Goal: Task Accomplishment & Management: Use online tool/utility

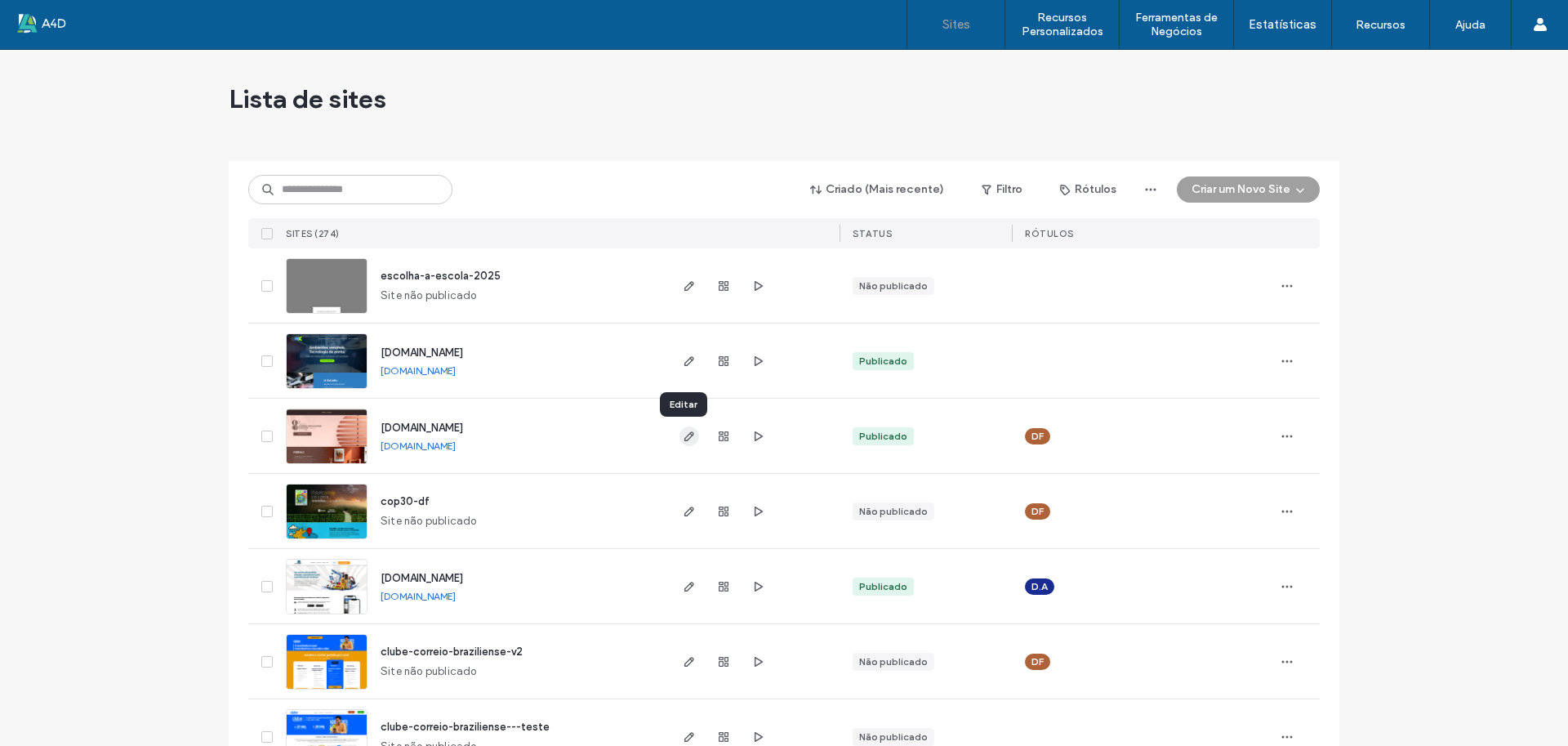
click at [682, 430] on icon "button" at bounding box center [689, 436] width 13 height 13
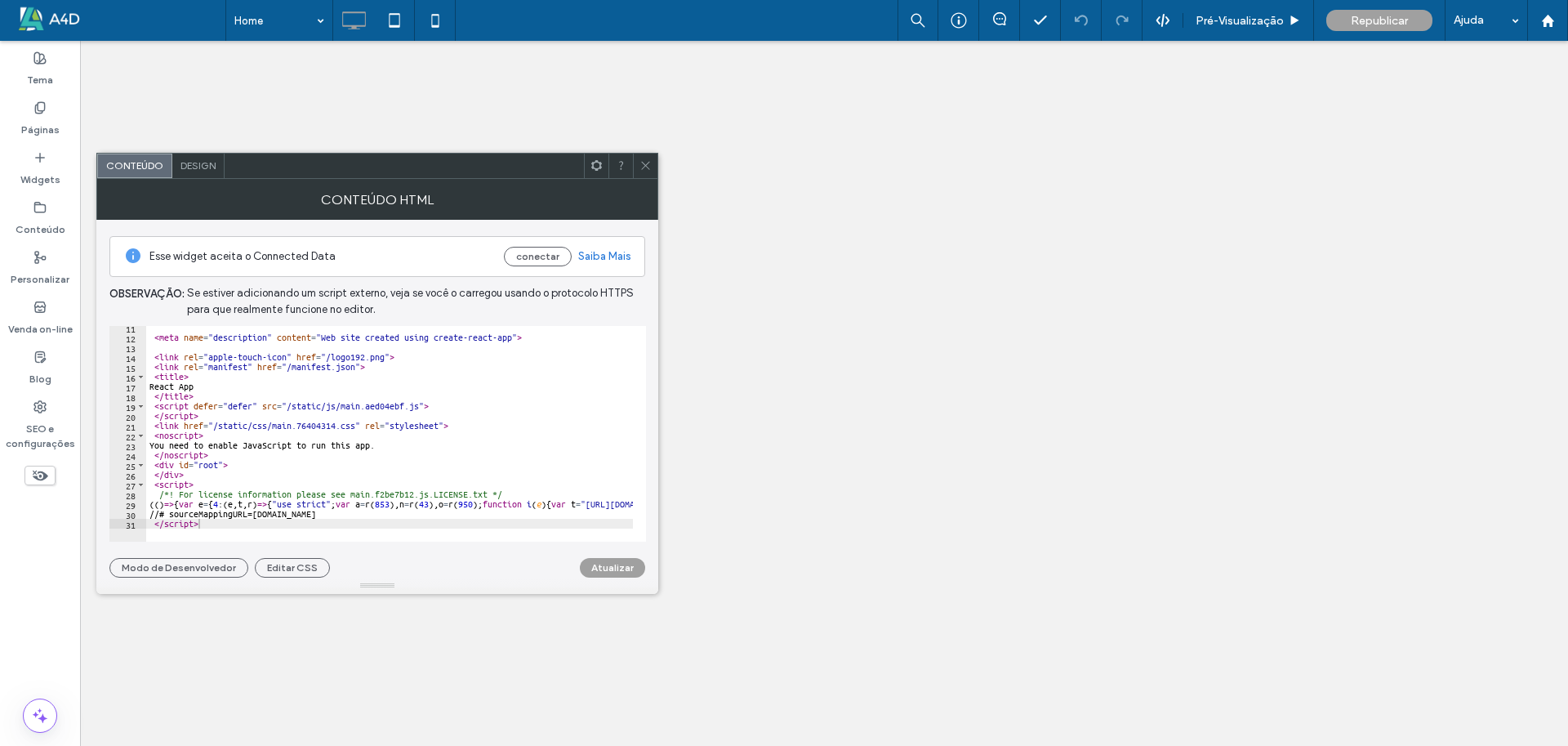
click at [606, 570] on button "Atualizar" at bounding box center [613, 568] width 65 height 19
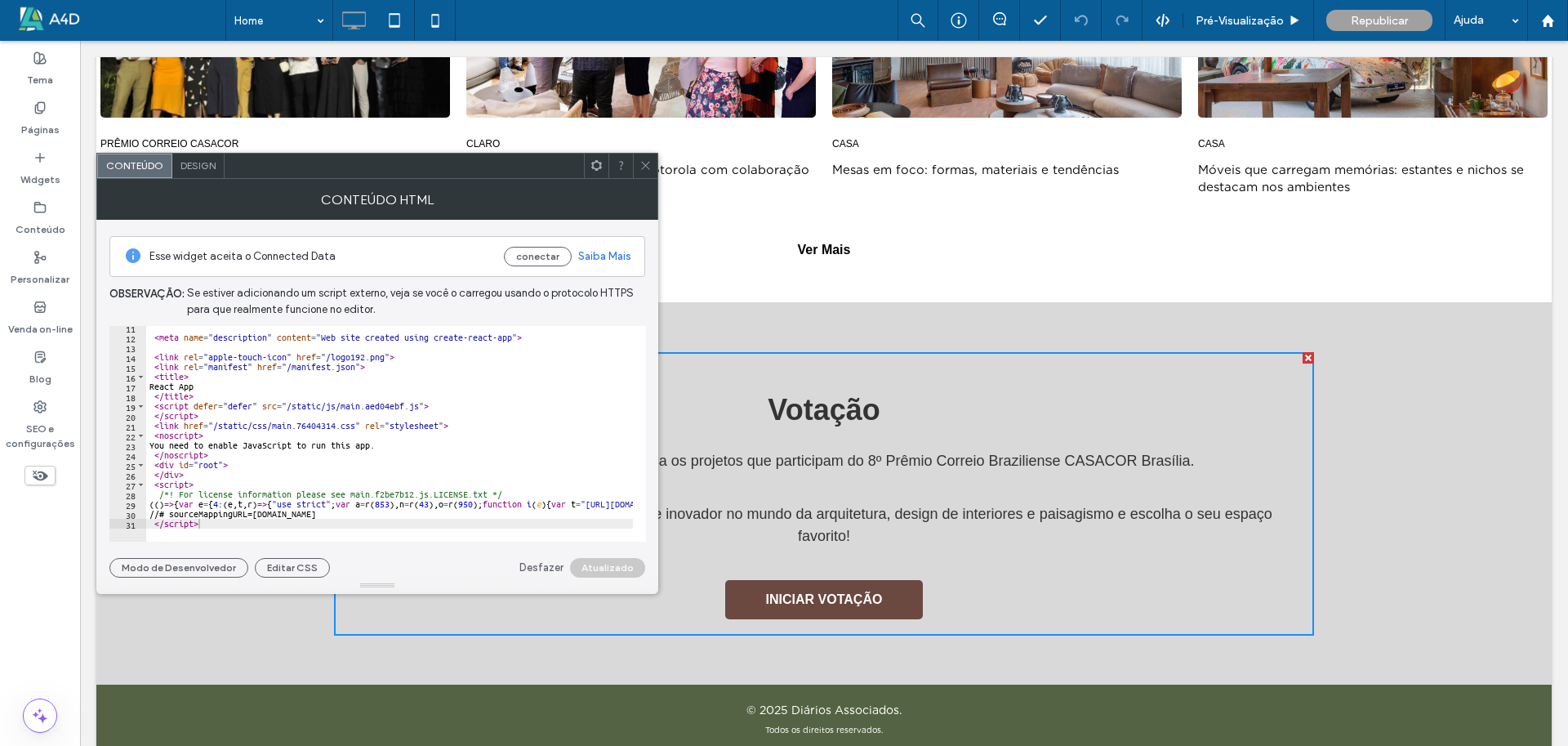
click at [648, 170] on icon at bounding box center [645, 165] width 12 height 12
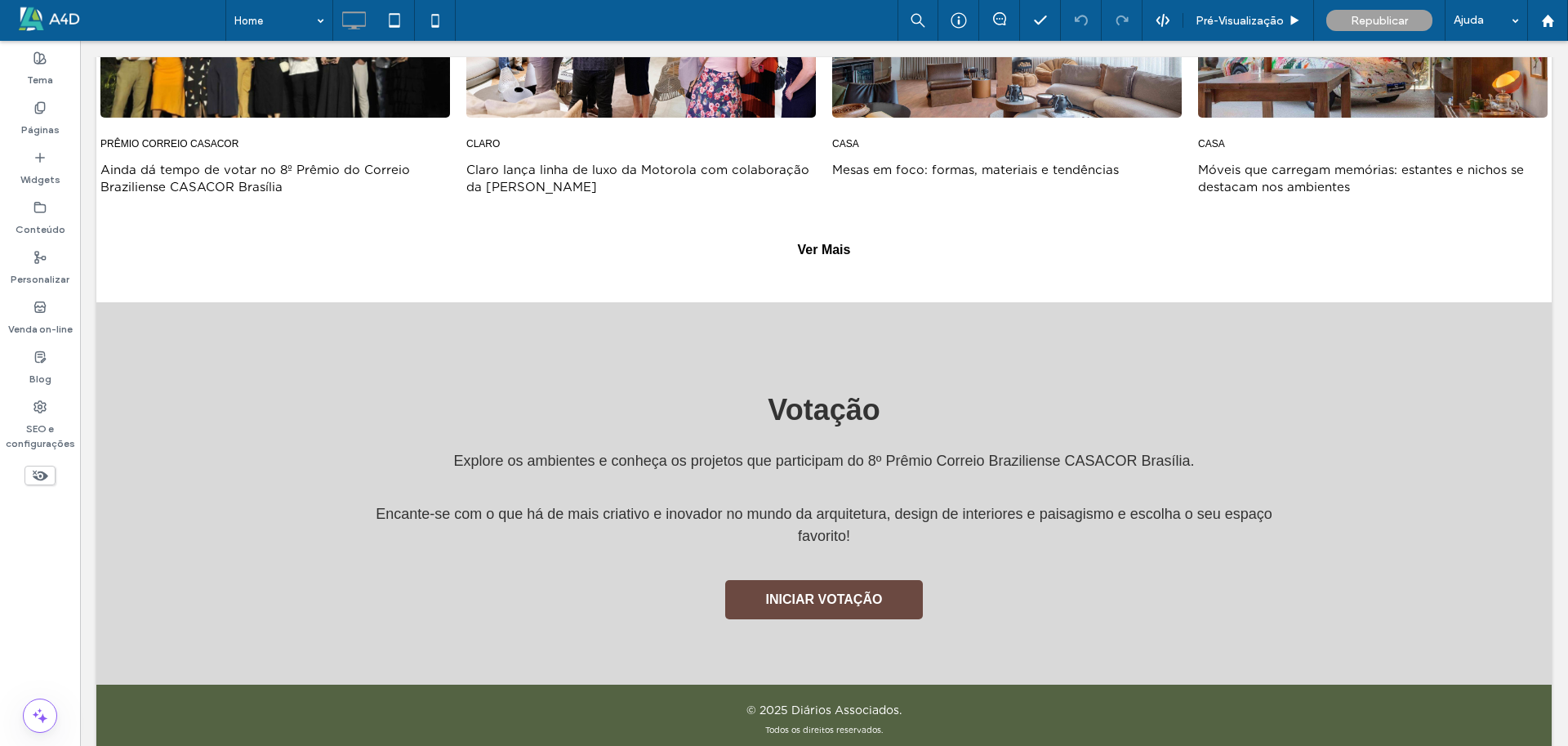
click at [1390, 20] on span "Republicar" at bounding box center [1379, 21] width 57 height 14
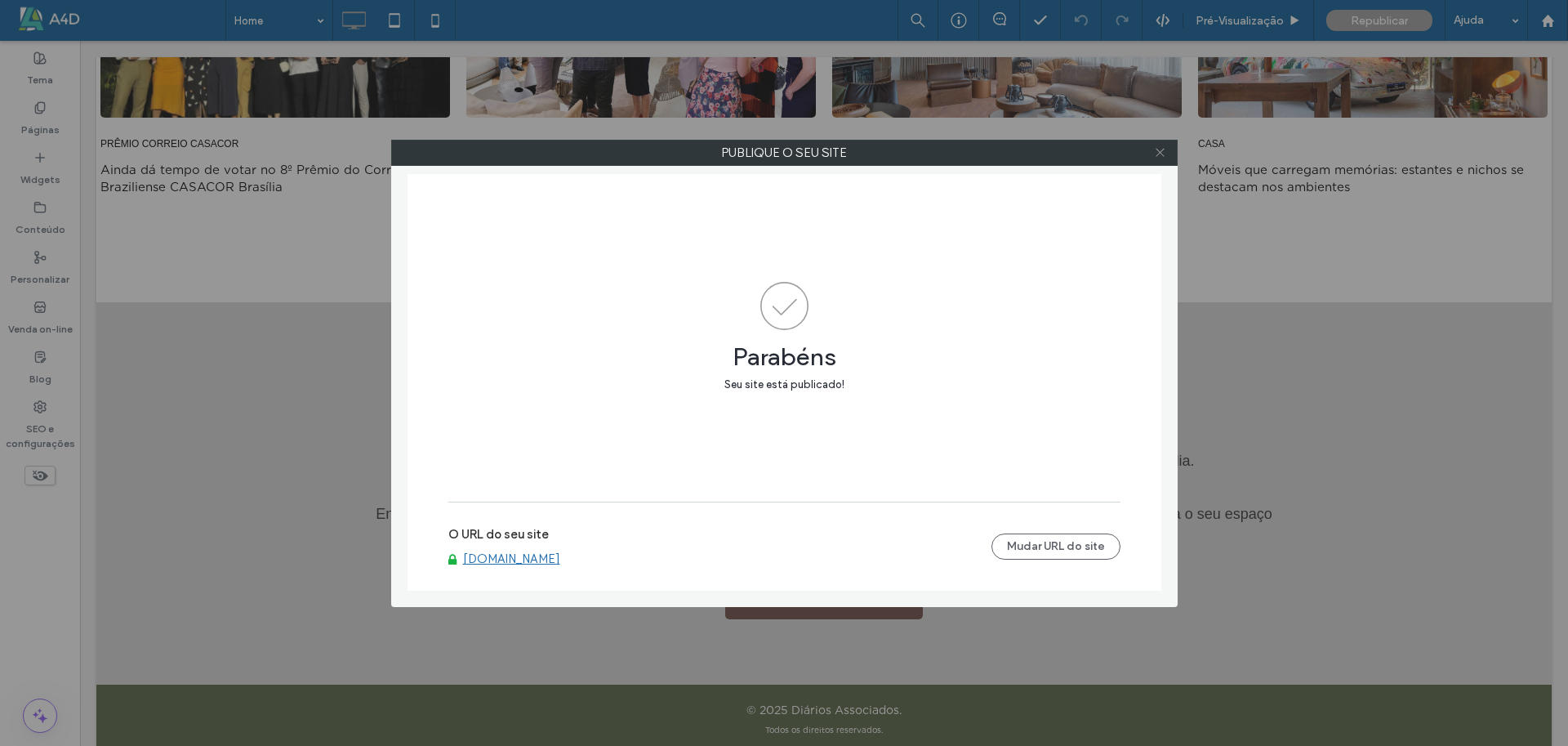
click at [1158, 147] on icon at bounding box center [1160, 153] width 12 height 12
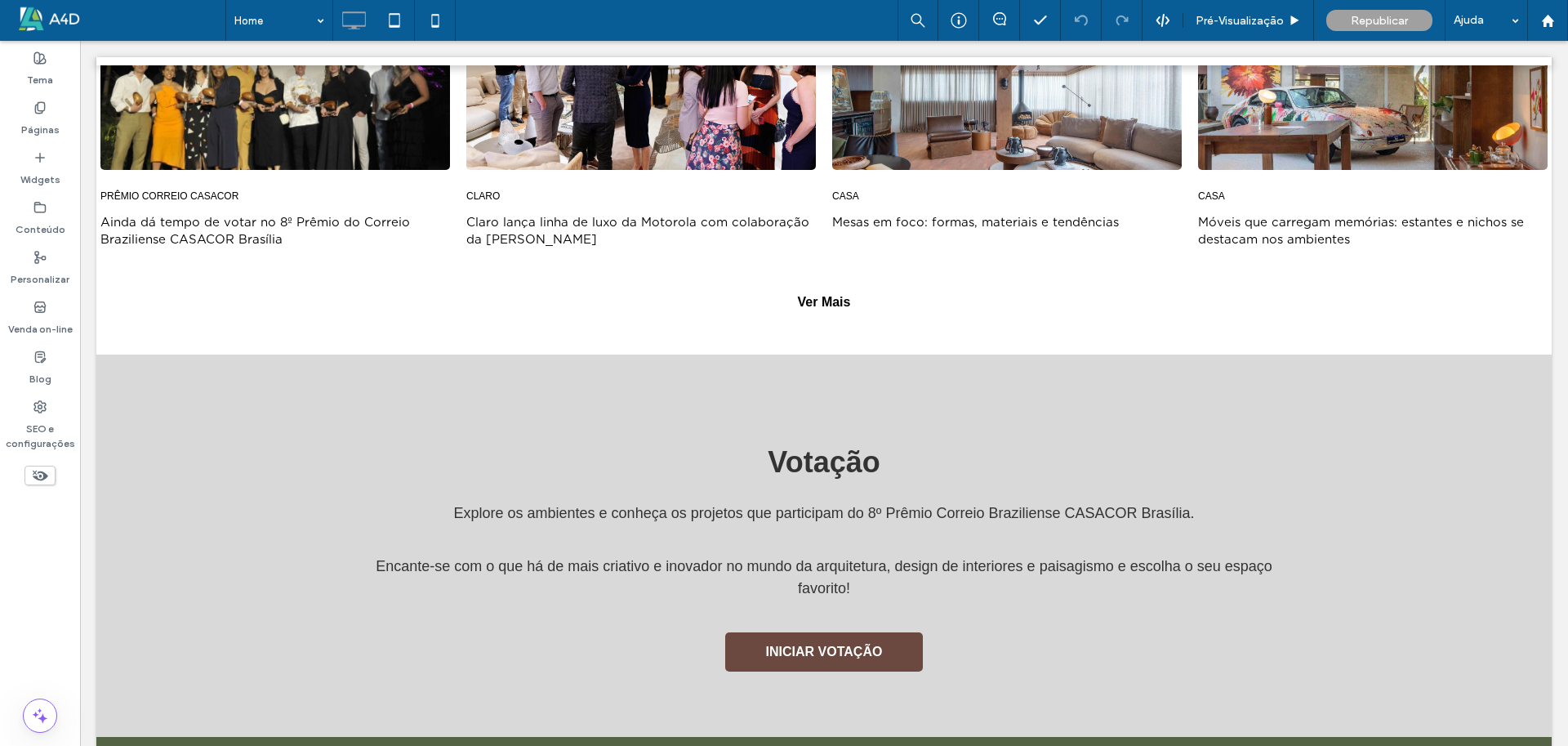
scroll to position [1264, 0]
